Goal: Information Seeking & Learning: Learn about a topic

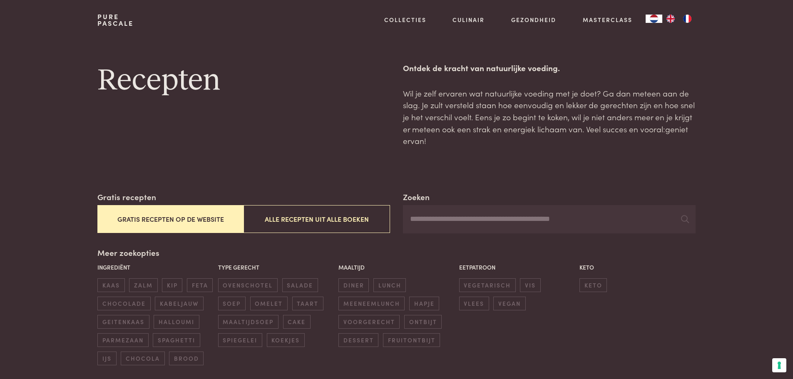
click at [184, 215] on button "Gratis recepten op de website" at bounding box center [170, 219] width 146 height 28
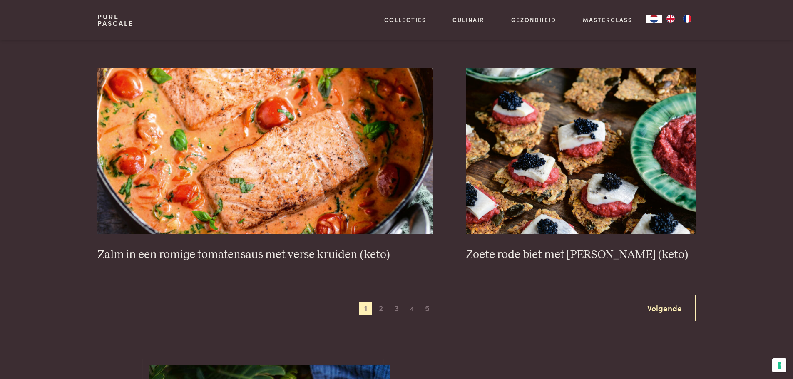
scroll to position [1482, 0]
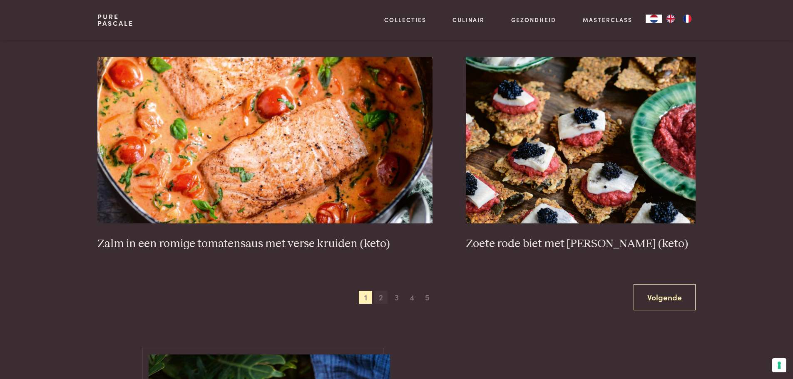
click at [381, 266] on span "2" at bounding box center [380, 297] width 13 height 13
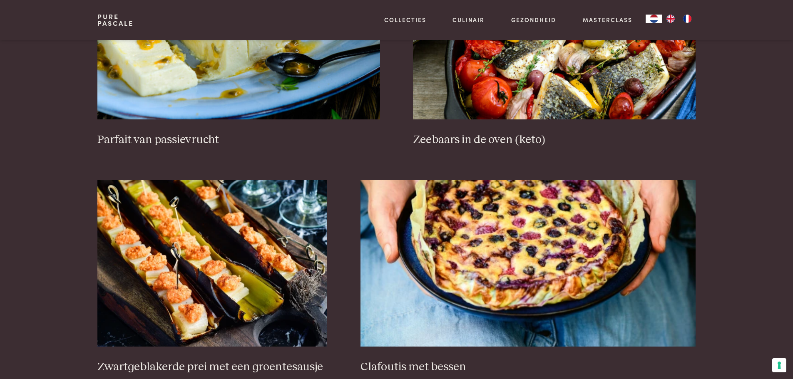
scroll to position [483, 0]
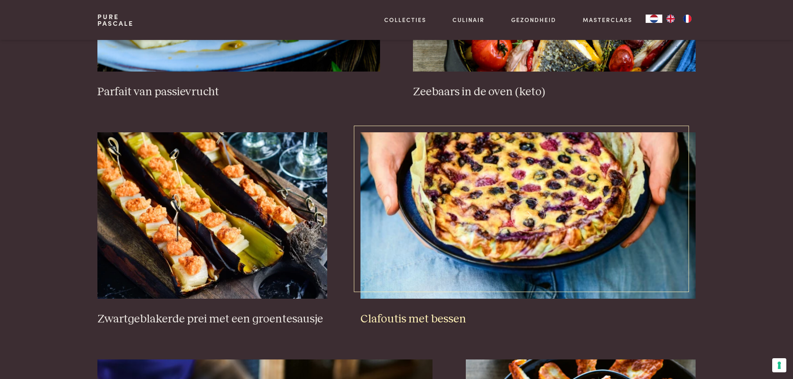
click at [423, 266] on h3 "Clafoutis met bessen" at bounding box center [528, 319] width 335 height 15
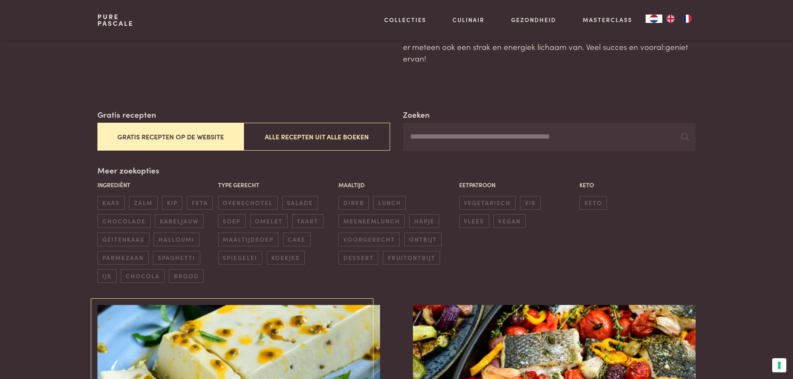
scroll to position [0, 0]
